Goal: Book appointment/travel/reservation

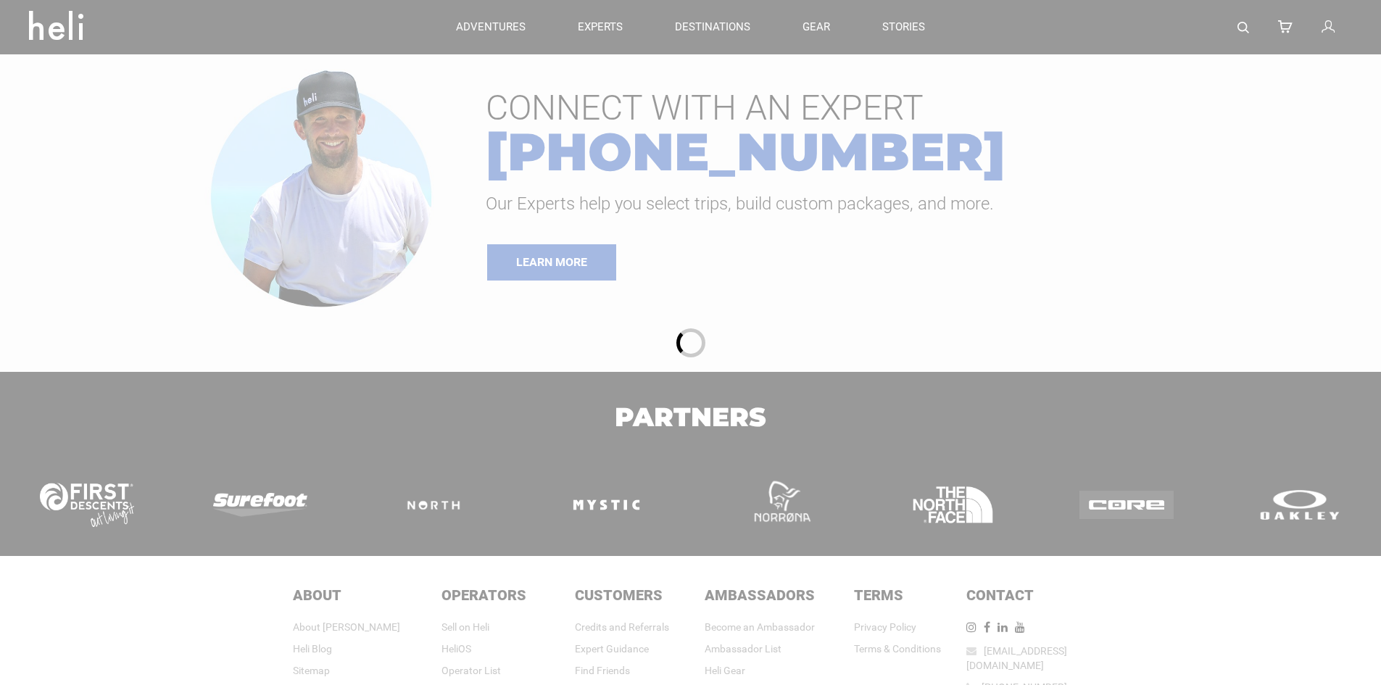
type input "Heli Skiing"
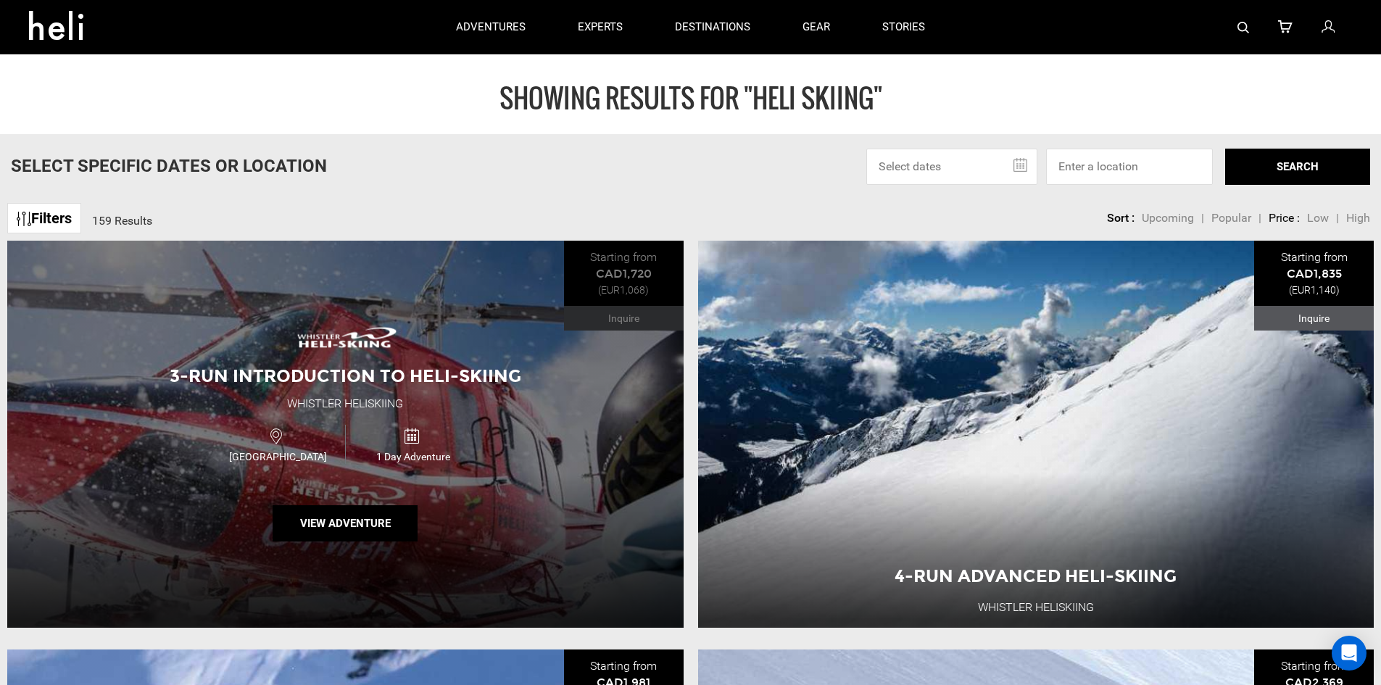
click at [529, 416] on div "3-Run Introduction to Heli-Skiing Whistler Heliskiing Canada 1 Day Adventure Vi…" at bounding box center [345, 434] width 677 height 387
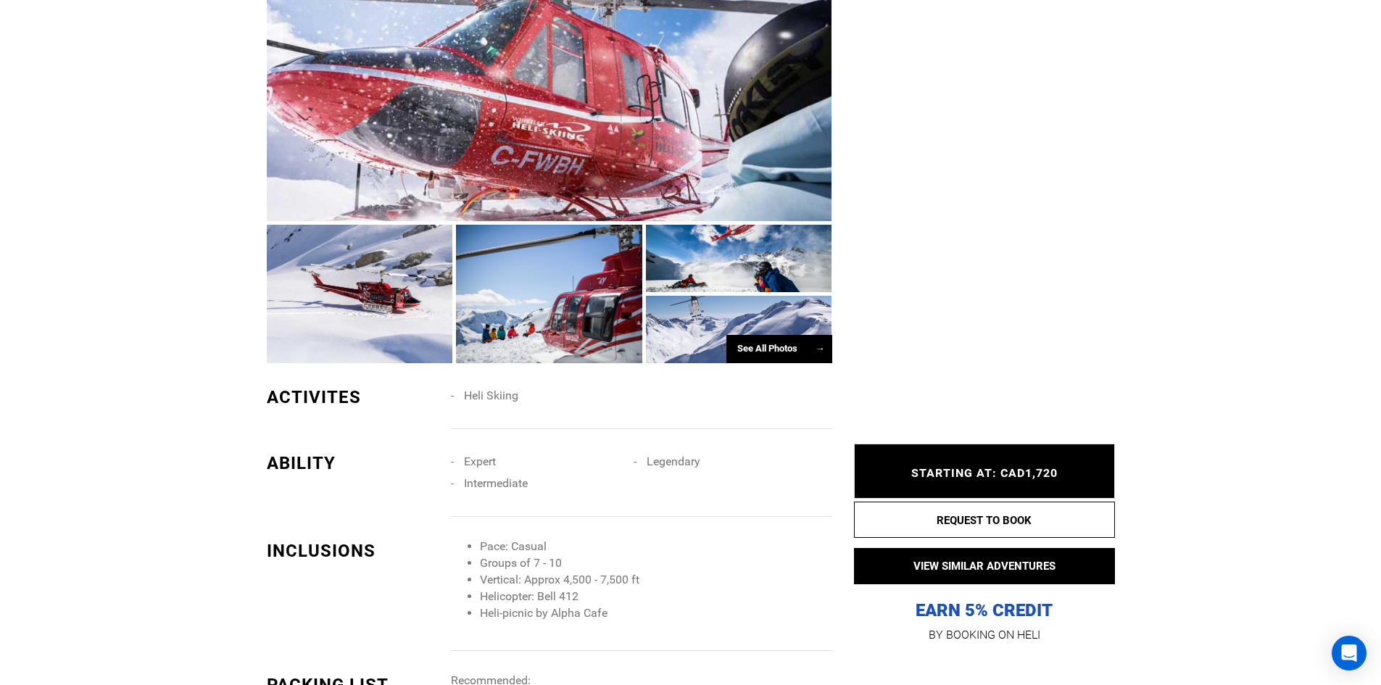
scroll to position [1088, 0]
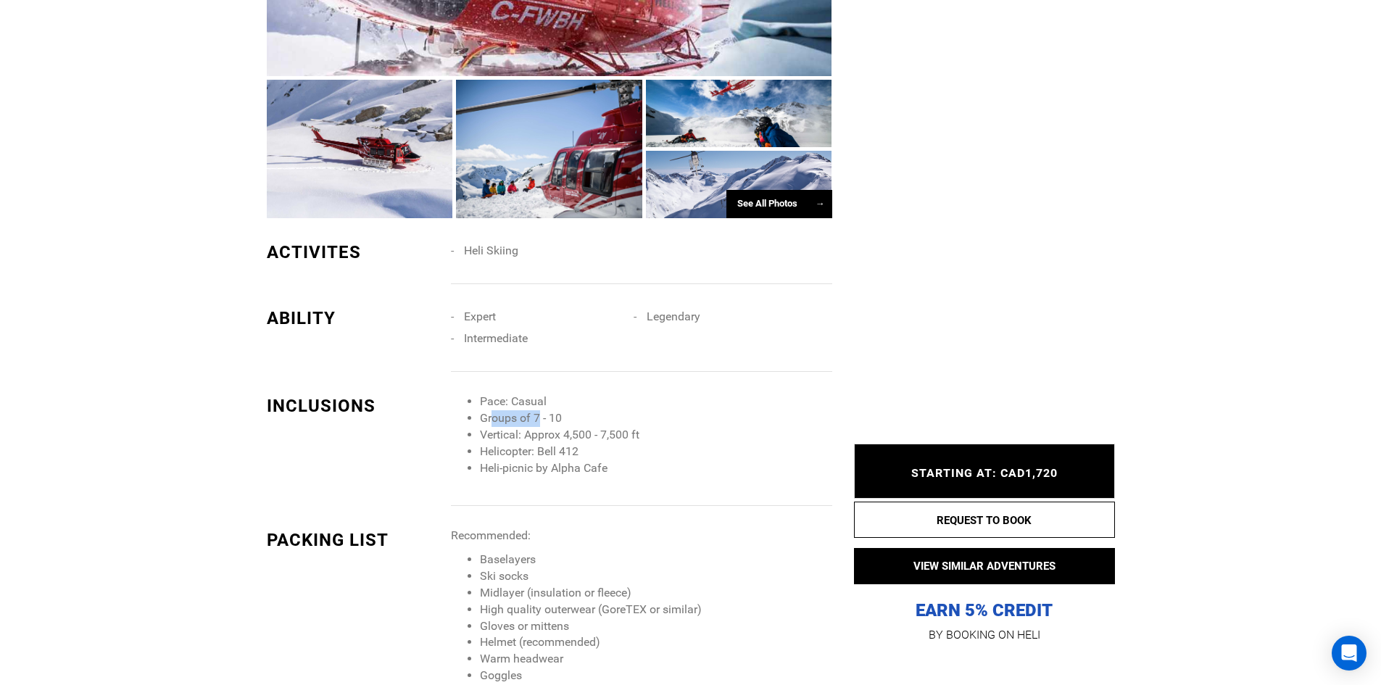
drag, startPoint x: 492, startPoint y: 416, endPoint x: 538, endPoint y: 414, distance: 45.7
click at [538, 414] on li "Groups of 7 - 10" at bounding box center [656, 418] width 352 height 17
drag, startPoint x: 534, startPoint y: 432, endPoint x: 605, endPoint y: 432, distance: 71.1
click at [605, 432] on li "Vertical: Approx 4,500 - 7,500 ft" at bounding box center [656, 435] width 352 height 17
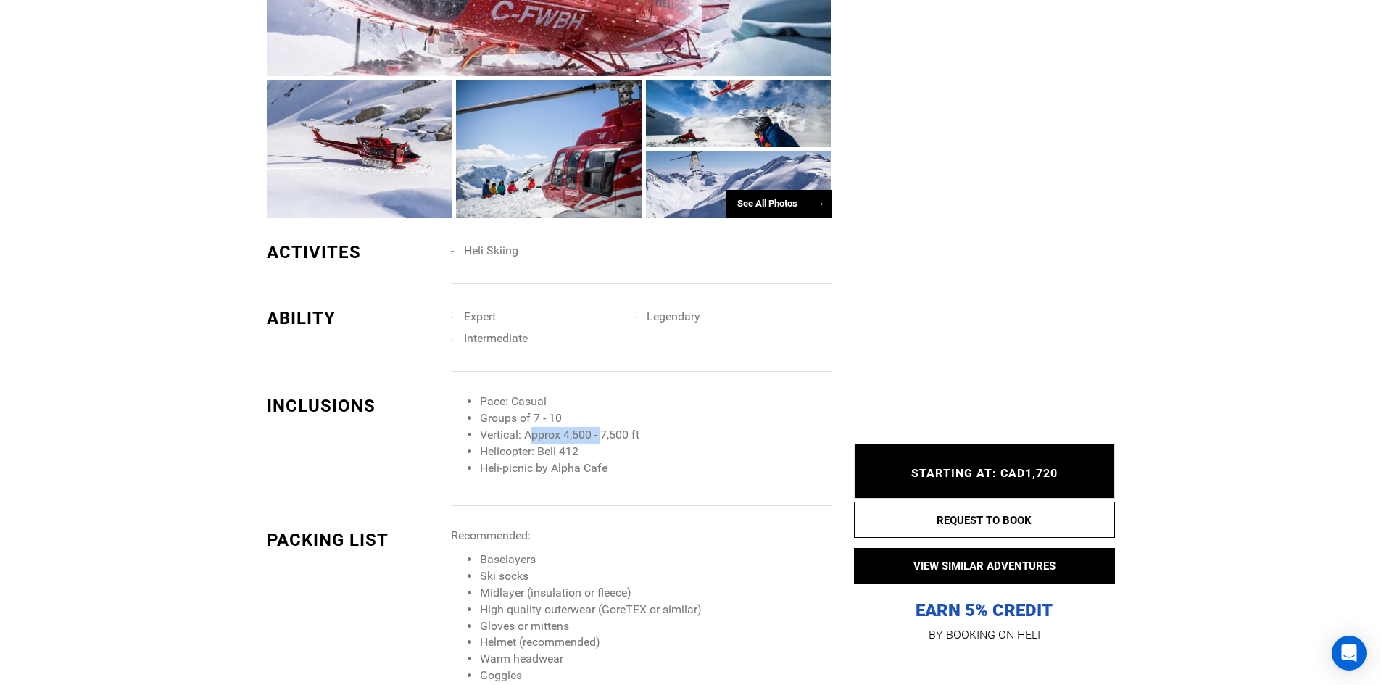
click at [605, 432] on li "Vertical: Approx 4,500 - 7,500 ft" at bounding box center [656, 435] width 352 height 17
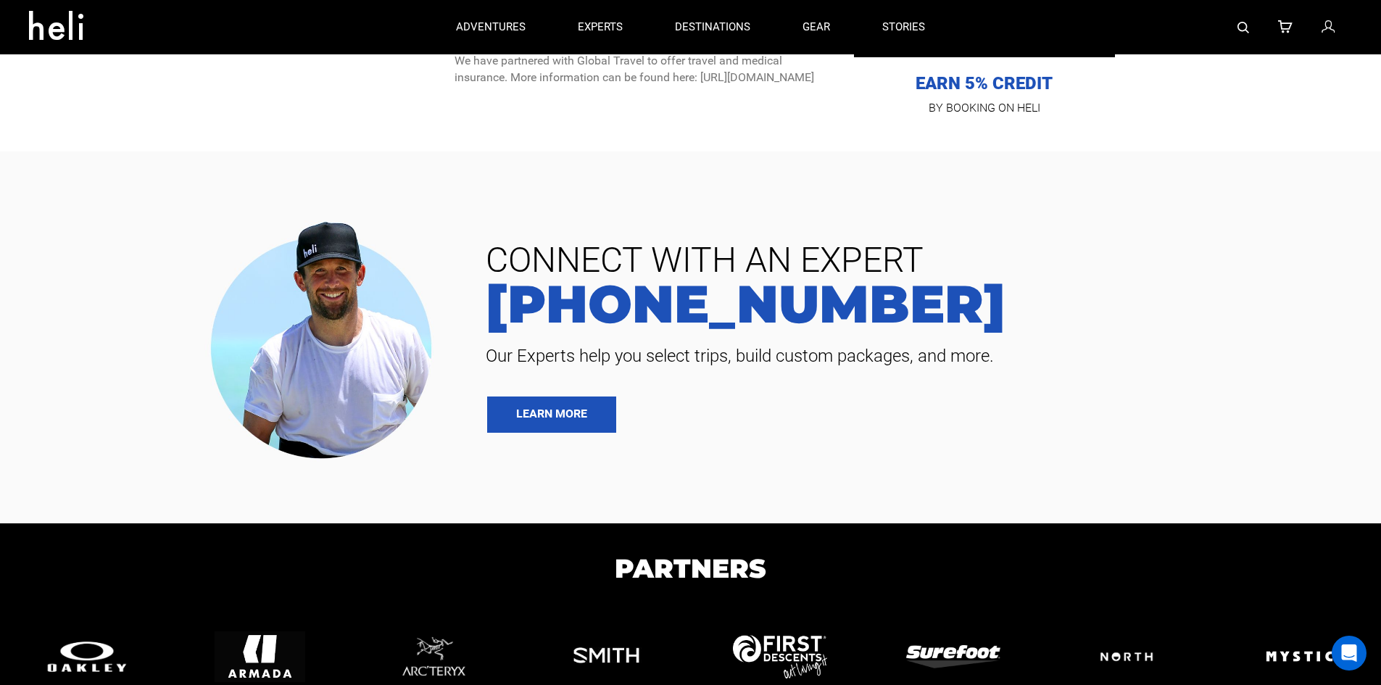
scroll to position [3904, 0]
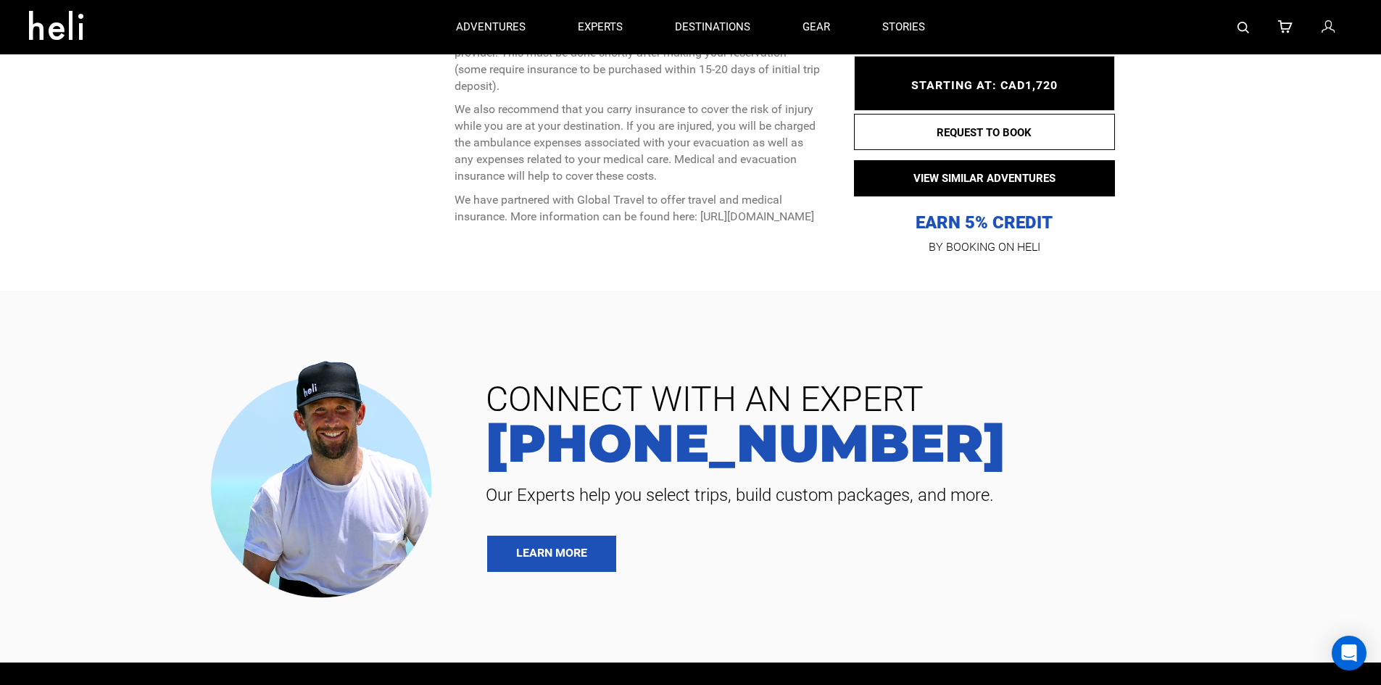
type input "Heli Skiing"
